Goal: Information Seeking & Learning: Check status

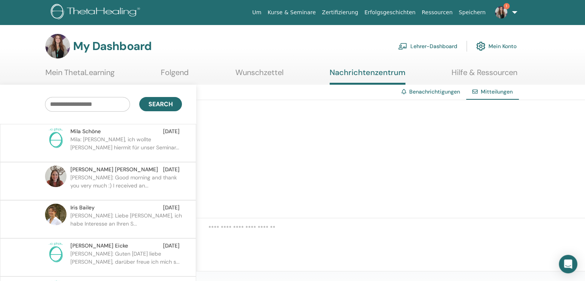
click at [512, 9] on link "1" at bounding box center [505, 12] width 32 height 25
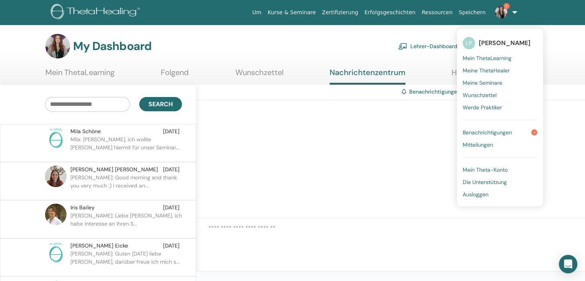
click at [500, 129] on span "Benachrichtigungen" at bounding box center [487, 132] width 49 height 7
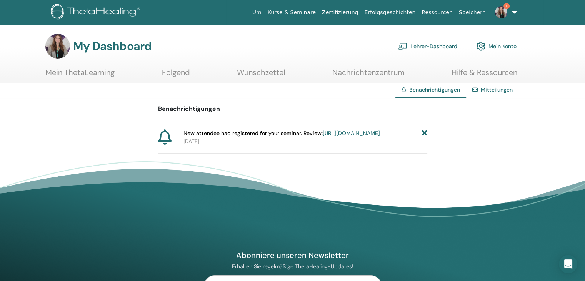
click at [353, 137] on link "[URL][DOMAIN_NAME]" at bounding box center [351, 133] width 57 height 7
click at [425, 135] on icon at bounding box center [424, 133] width 5 height 8
